Goal: Navigation & Orientation: Find specific page/section

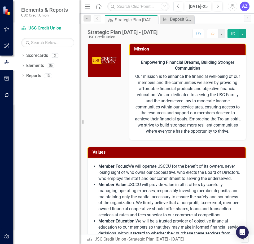
click at [86, 7] on icon "Menu" at bounding box center [87, 6] width 7 height 6
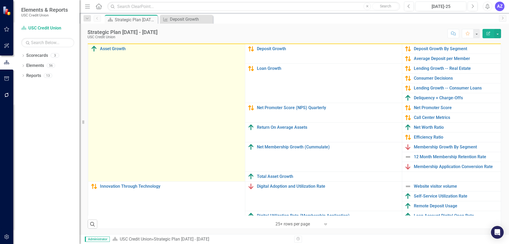
click at [198, 104] on td "Asset Growth Link Map View Link Map Edit Edit Strategic Priority Link Open Elem…" at bounding box center [166, 113] width 157 height 138
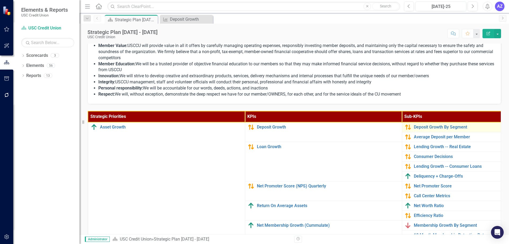
scroll to position [89, 0]
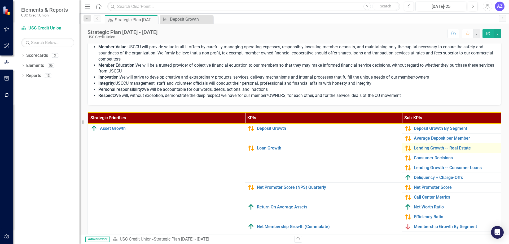
click at [0, 0] on link "Link Map View Link Map" at bounding box center [0, 0] width 0 height 0
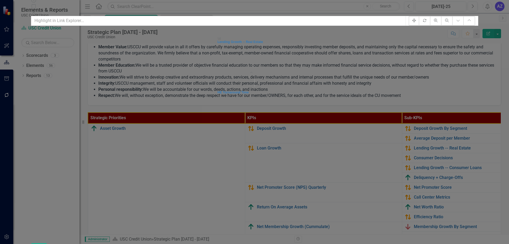
click at [254, 6] on div "Help Maximize Close" at bounding box center [255, 7] width 448 height 18
click at [36, 10] on icon "Close" at bounding box center [33, 12] width 5 height 4
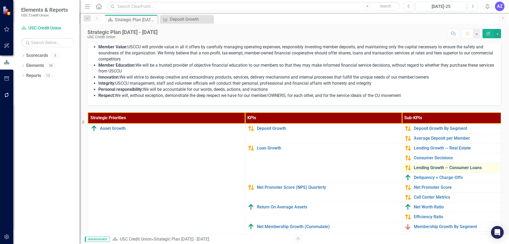
click at [254, 168] on link "Lending Growth -- Consumer Loans" at bounding box center [485, 167] width 142 height 5
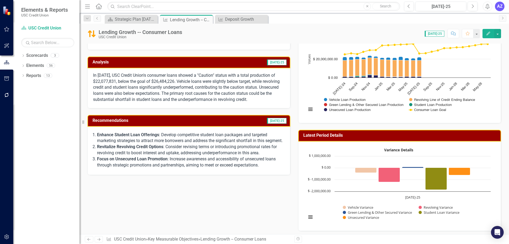
scroll to position [55, 0]
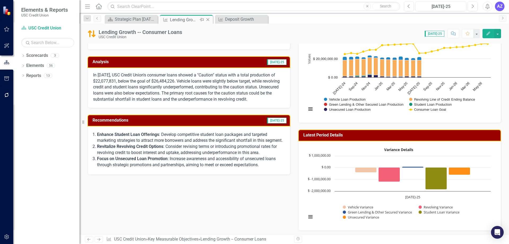
click at [208, 20] on icon "Close" at bounding box center [207, 20] width 5 height 4
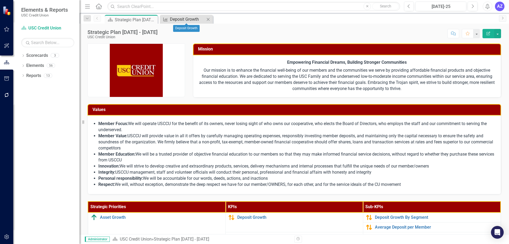
click at [191, 19] on div "Deposit Growth" at bounding box center [187, 19] width 35 height 7
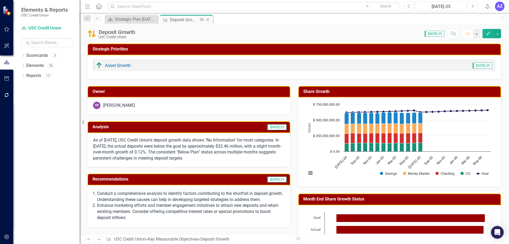
click at [208, 20] on icon at bounding box center [208, 19] width 3 height 3
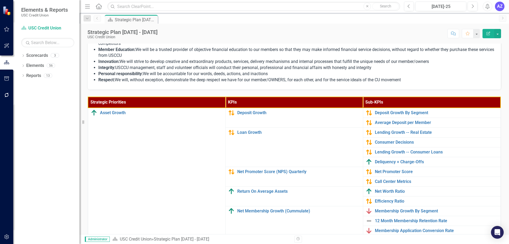
scroll to position [106, 0]
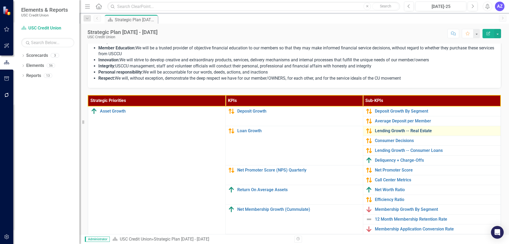
click at [254, 129] on link "Lending Growth -- Real Estate" at bounding box center [436, 130] width 123 height 5
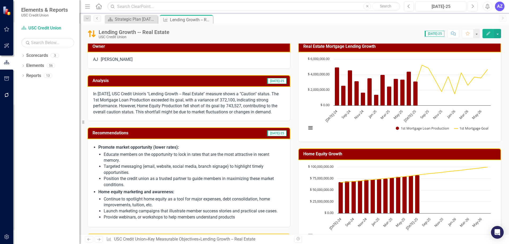
scroll to position [106, 0]
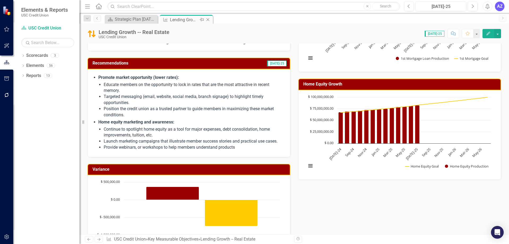
click at [208, 19] on icon "Close" at bounding box center [207, 20] width 5 height 4
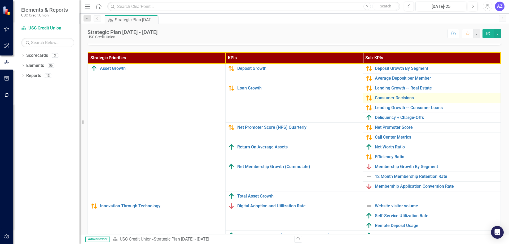
scroll to position [115, 0]
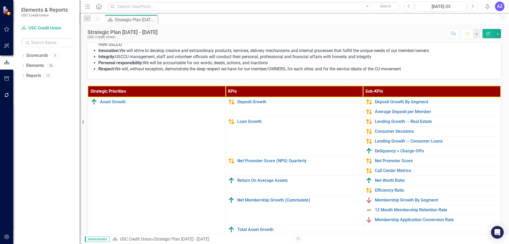
click at [254, 111] on div "Mission Empowering Financial Dreams, Building Stronger Communities Our mission …" at bounding box center [295, 104] width 430 height 366
